Goal: Transaction & Acquisition: Purchase product/service

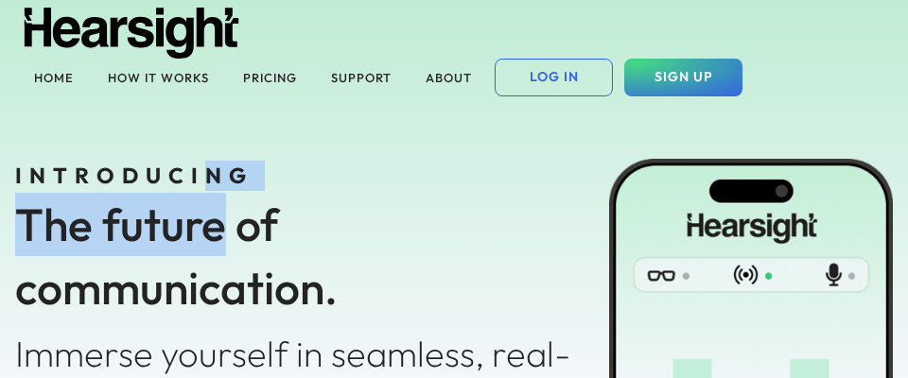
drag, startPoint x: 211, startPoint y: 170, endPoint x: 227, endPoint y: 201, distance: 34.3
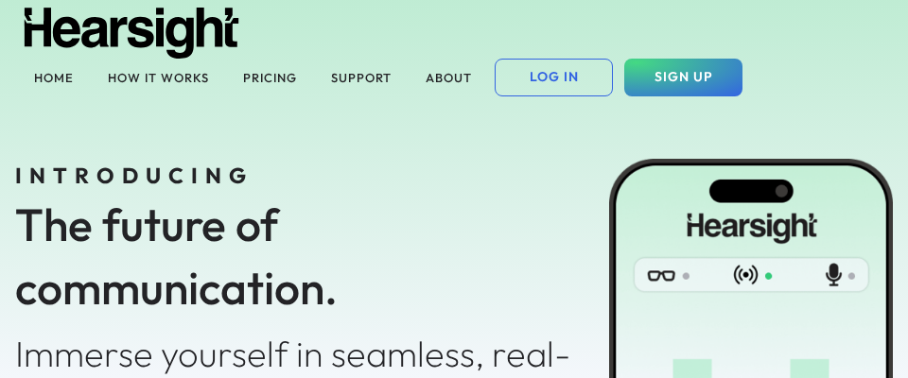
click at [236, 228] on div "The future of communication." at bounding box center [297, 256] width 564 height 127
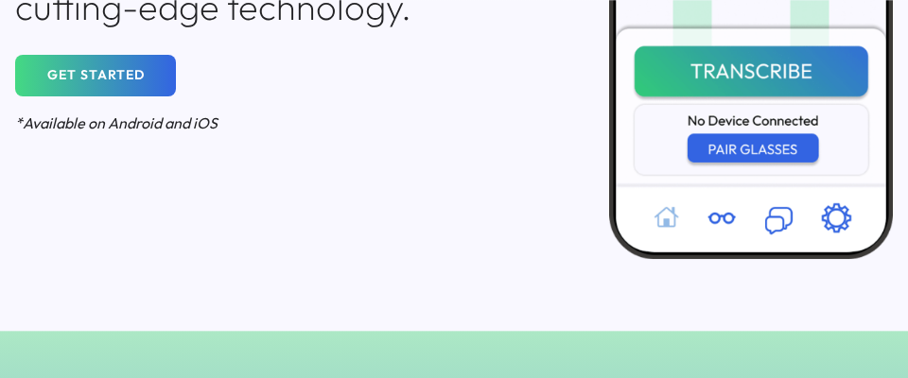
scroll to position [525, 0]
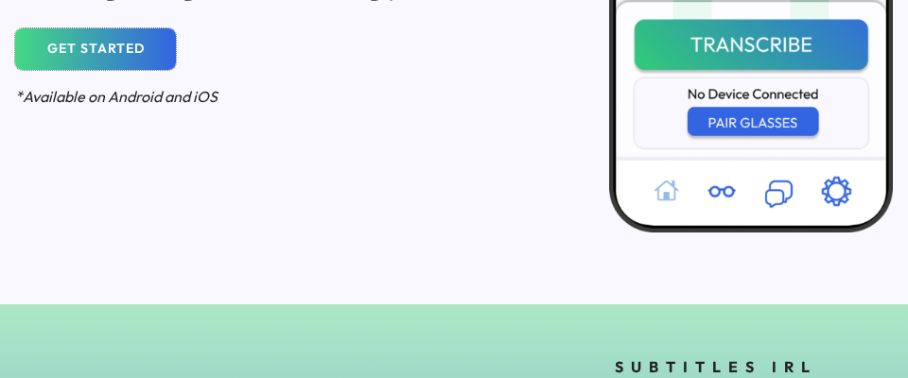
click at [111, 42] on button "GET STARTED" at bounding box center [95, 49] width 161 height 42
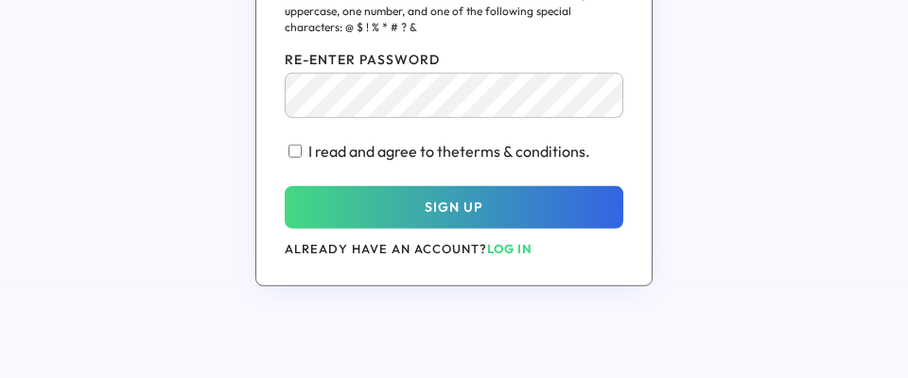
scroll to position [735, 0]
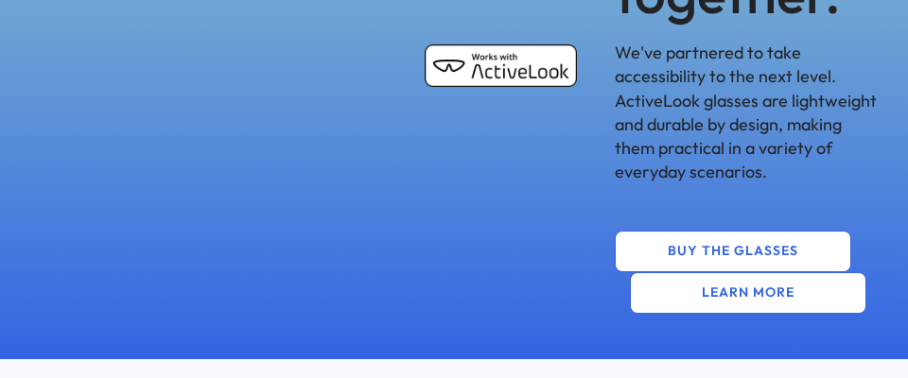
scroll to position [1260, 0]
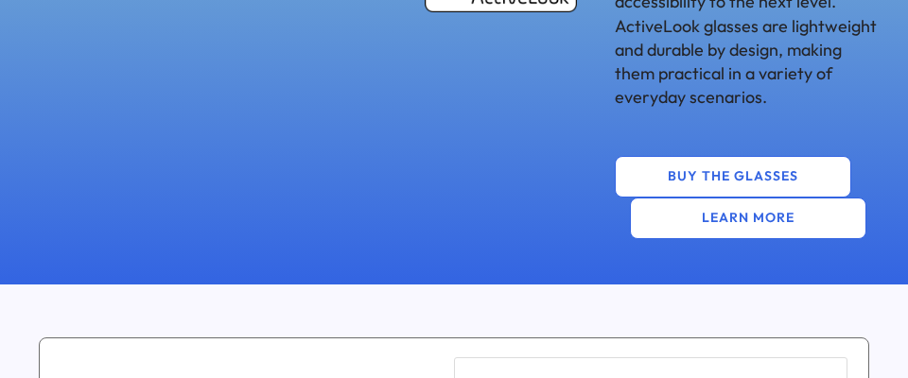
click at [694, 183] on button "BUY THE GLASSES" at bounding box center [733, 177] width 236 height 42
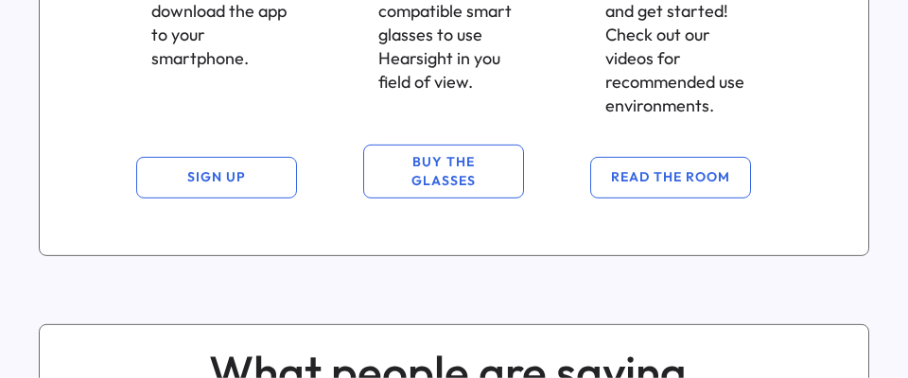
scroll to position [2415, 0]
